Goal: Task Accomplishment & Management: Manage account settings

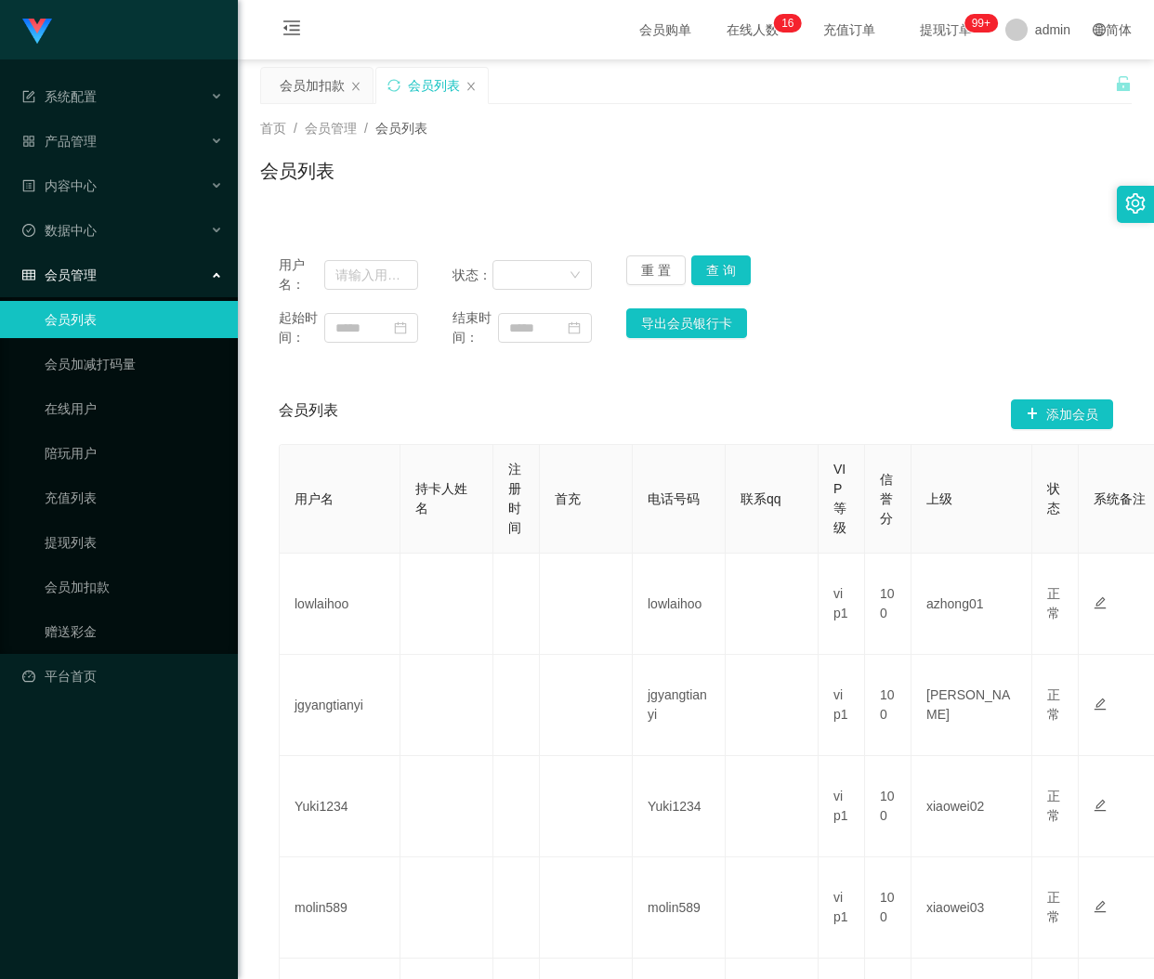
click at [353, 279] on input "text" at bounding box center [371, 275] width 94 height 30
type input "88023031"
drag, startPoint x: 712, startPoint y: 273, endPoint x: 728, endPoint y: 266, distance: 17.5
click at [712, 273] on button "查 询" at bounding box center [720, 270] width 59 height 30
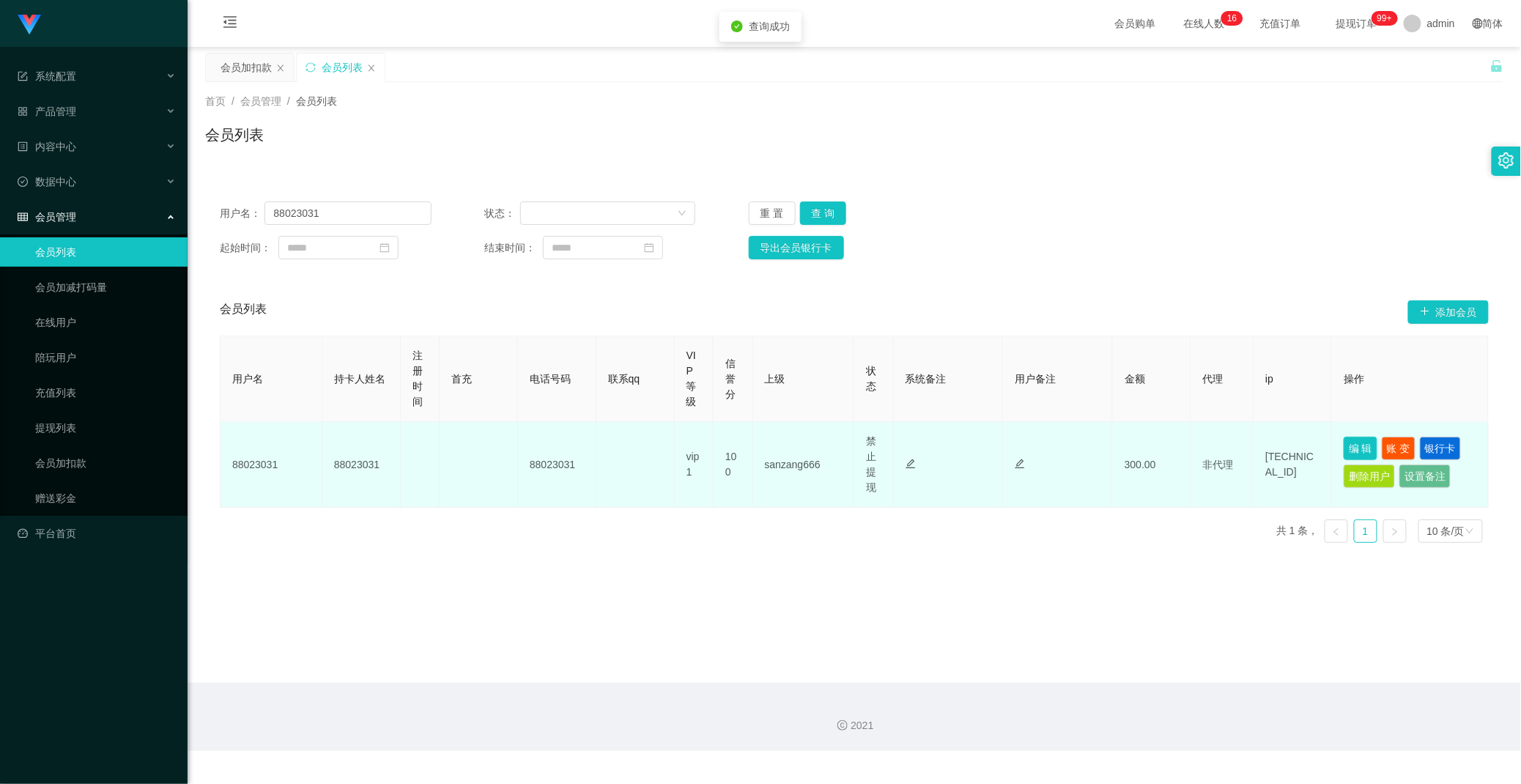
click at [910, 442] on button "编 辑" at bounding box center [1360, 449] width 34 height 24
type input "88023031"
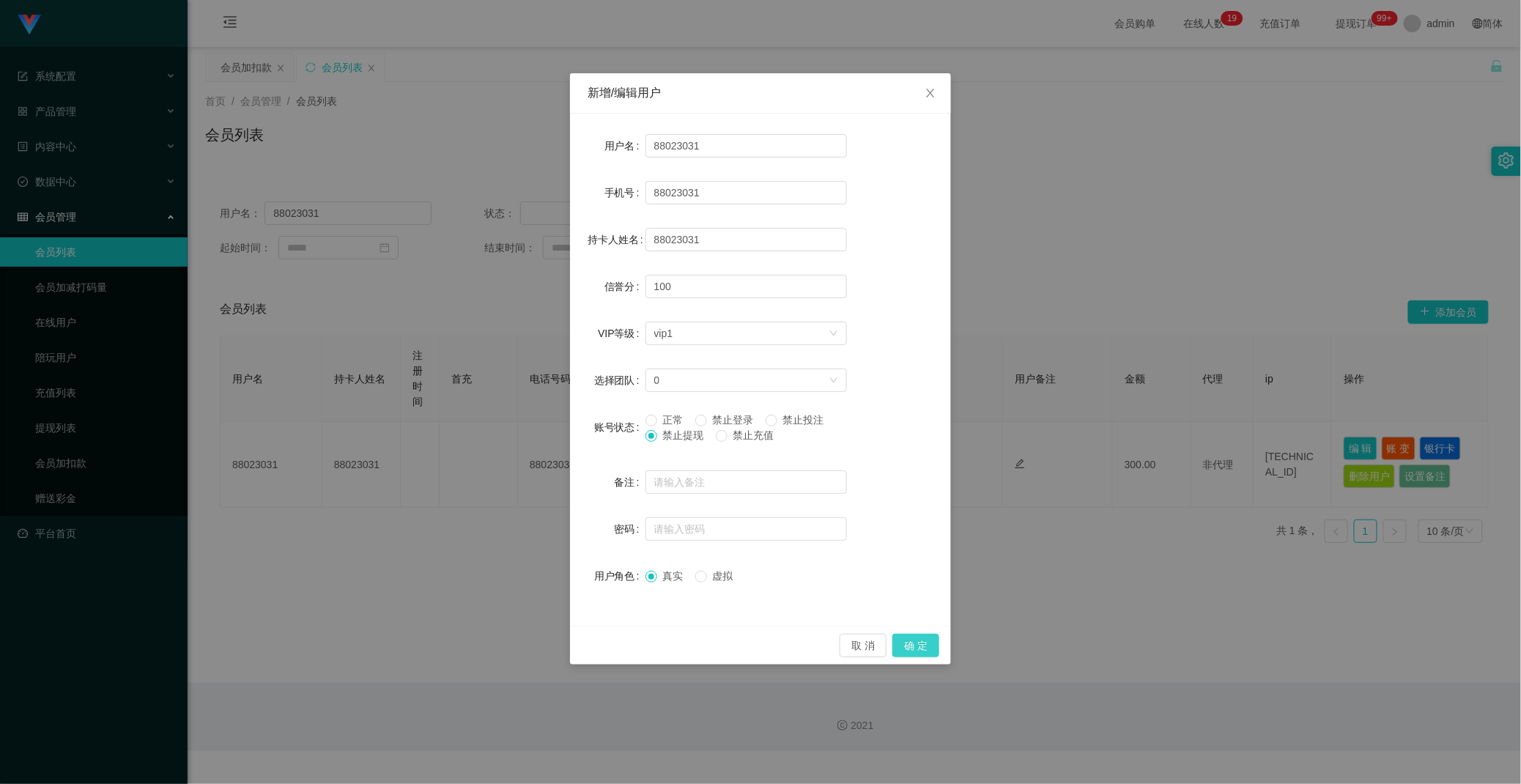
click at [910, 642] on button "确 定" at bounding box center [915, 645] width 47 height 24
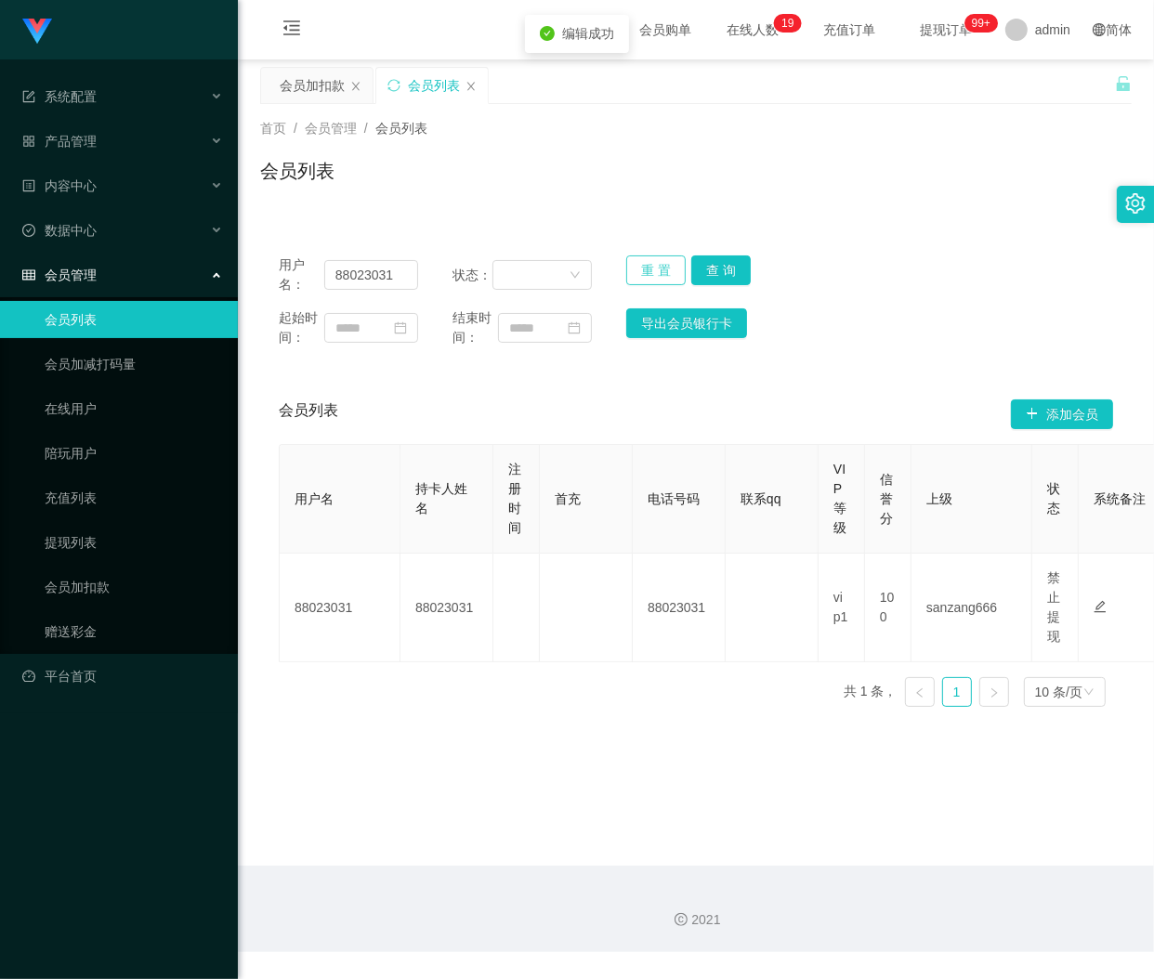
click at [638, 275] on button "重 置" at bounding box center [655, 270] width 59 height 30
